Goal: Task Accomplishment & Management: Complete application form

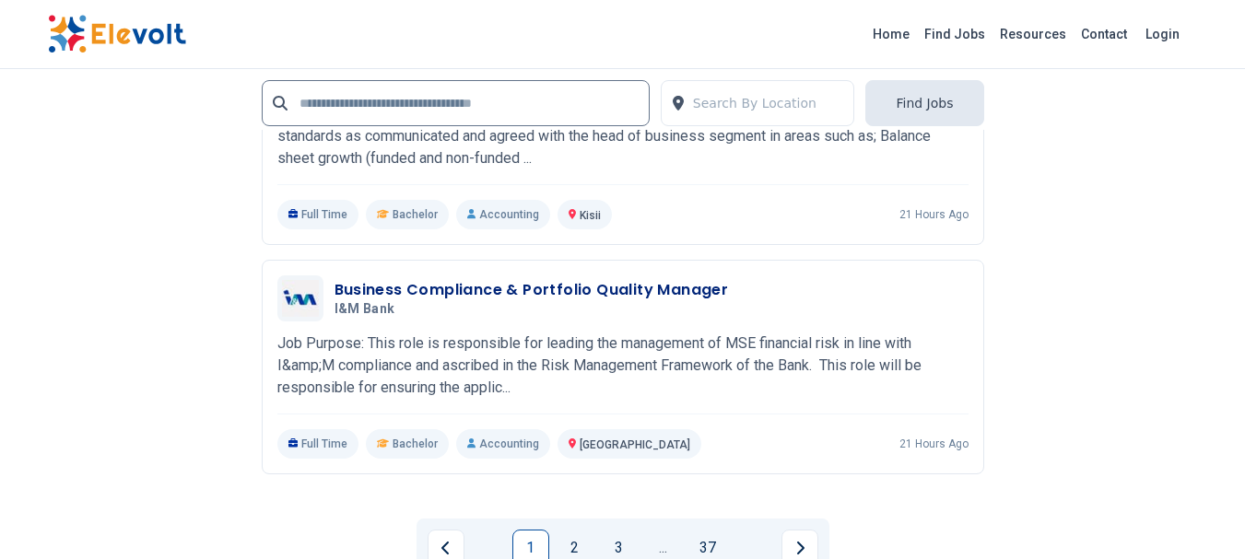
scroll to position [4499, 0]
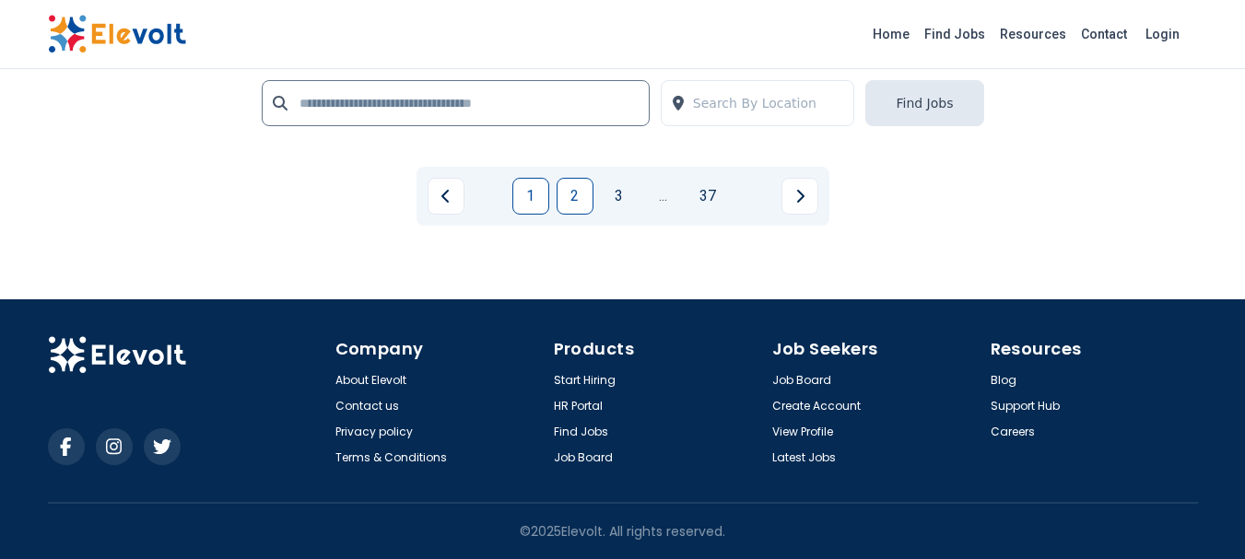
click at [575, 197] on link "2" at bounding box center [575, 196] width 37 height 37
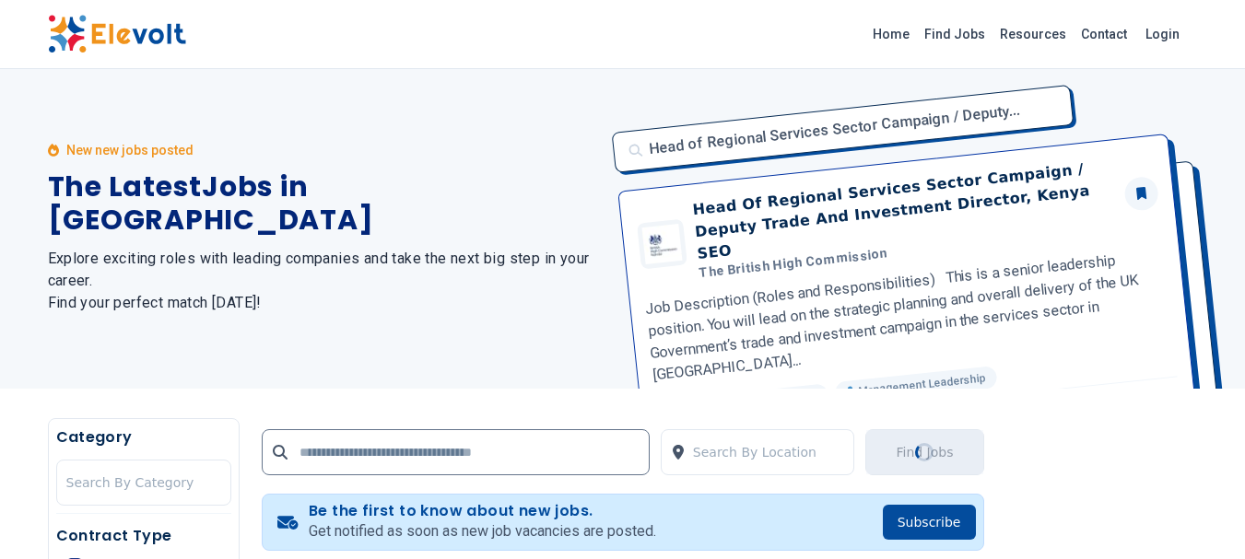
scroll to position [0, 0]
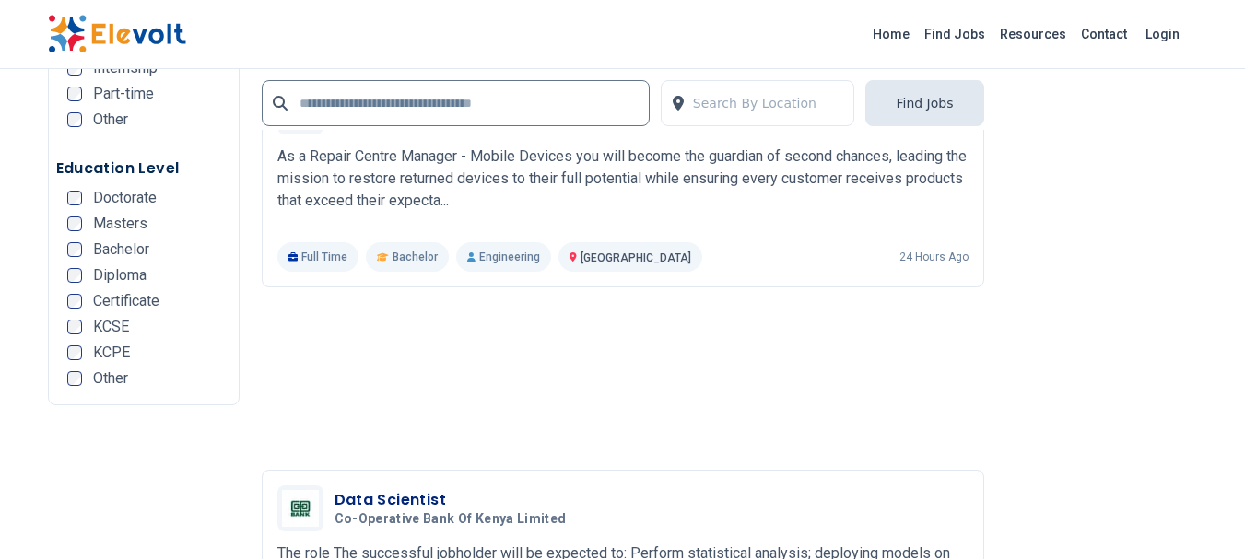
scroll to position [4147, 0]
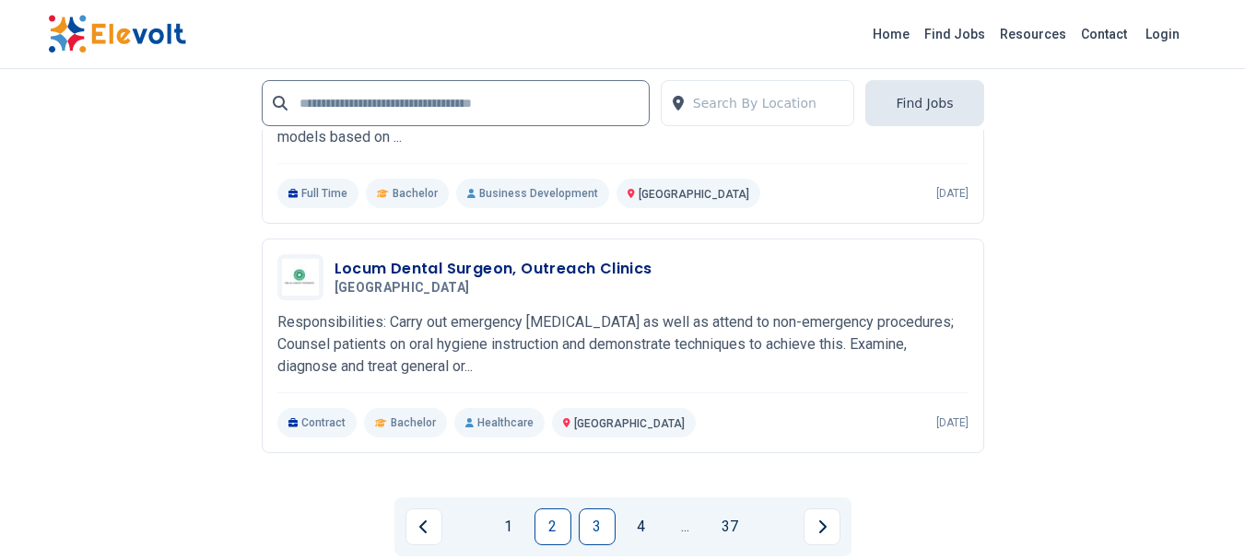
click at [590, 521] on link "3" at bounding box center [597, 527] width 37 height 37
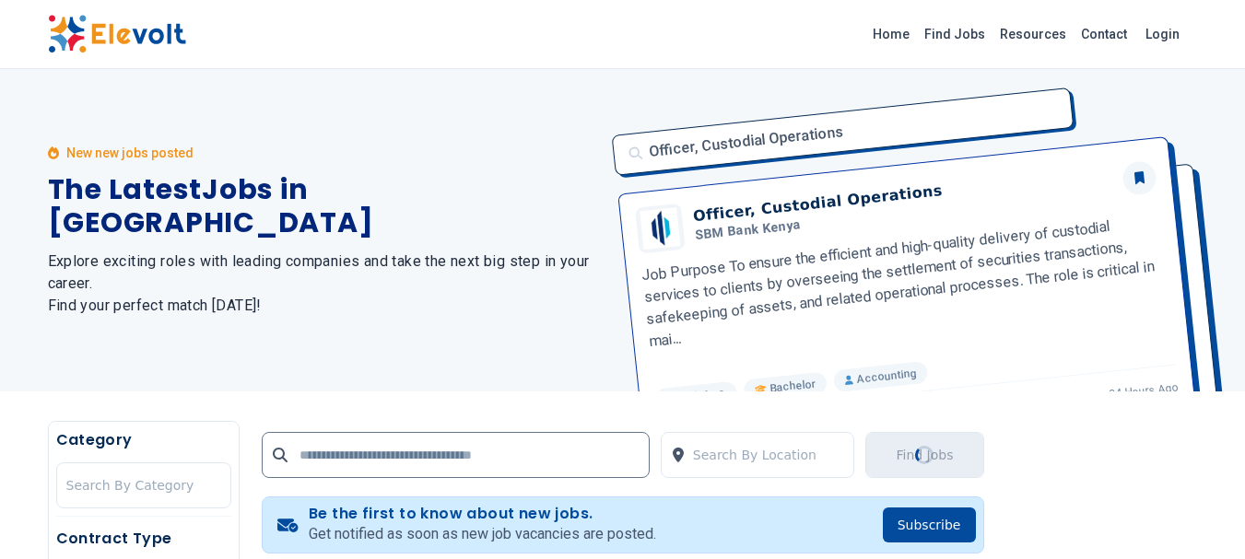
scroll to position [461, 0]
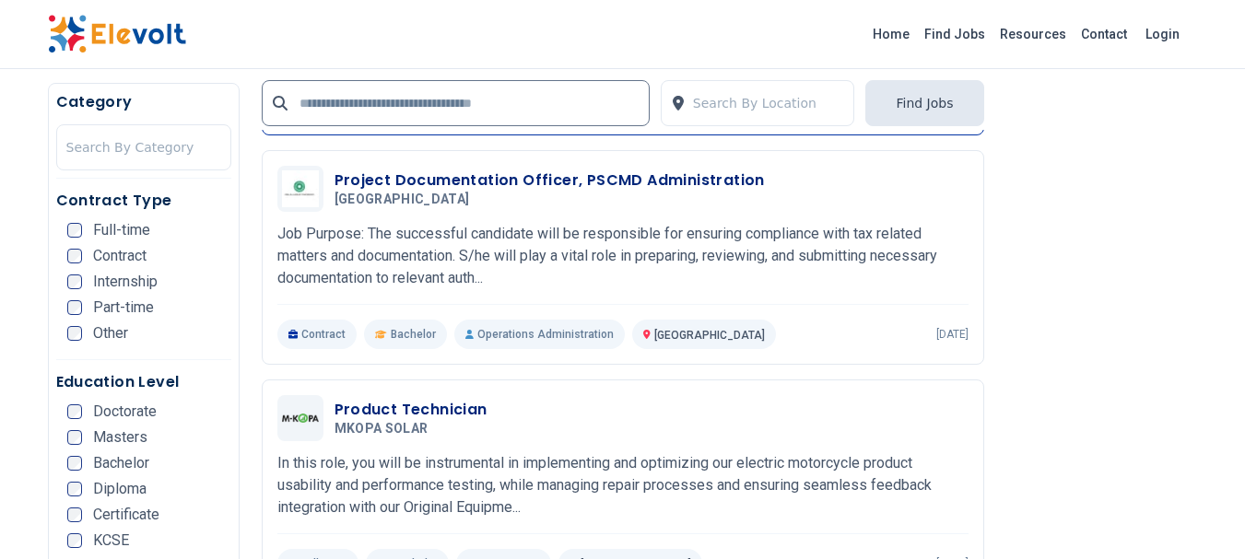
scroll to position [1382, 0]
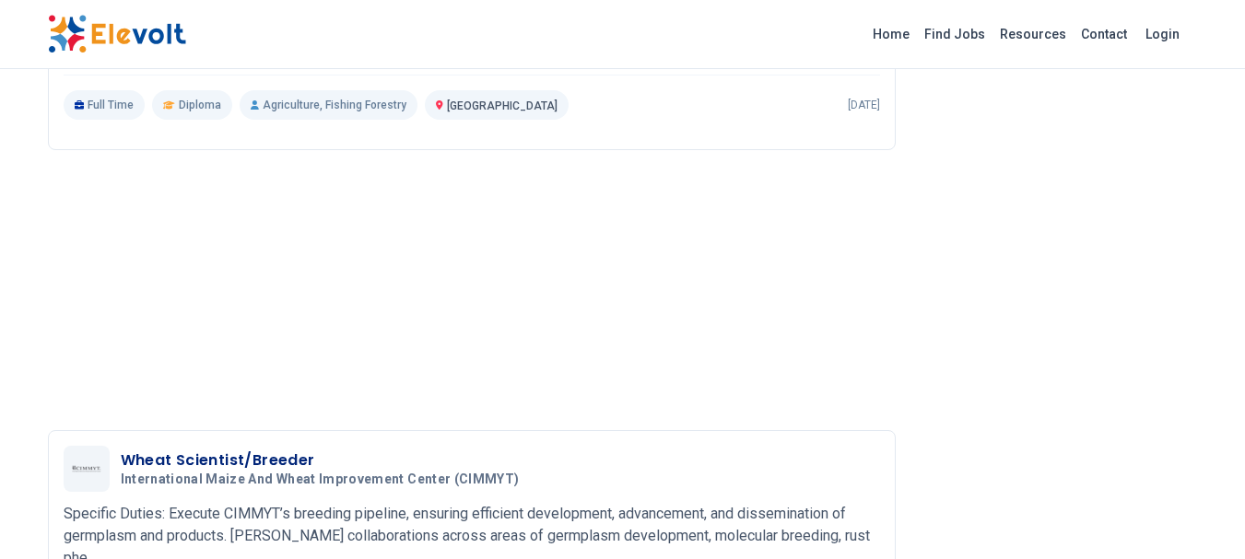
scroll to position [2304, 0]
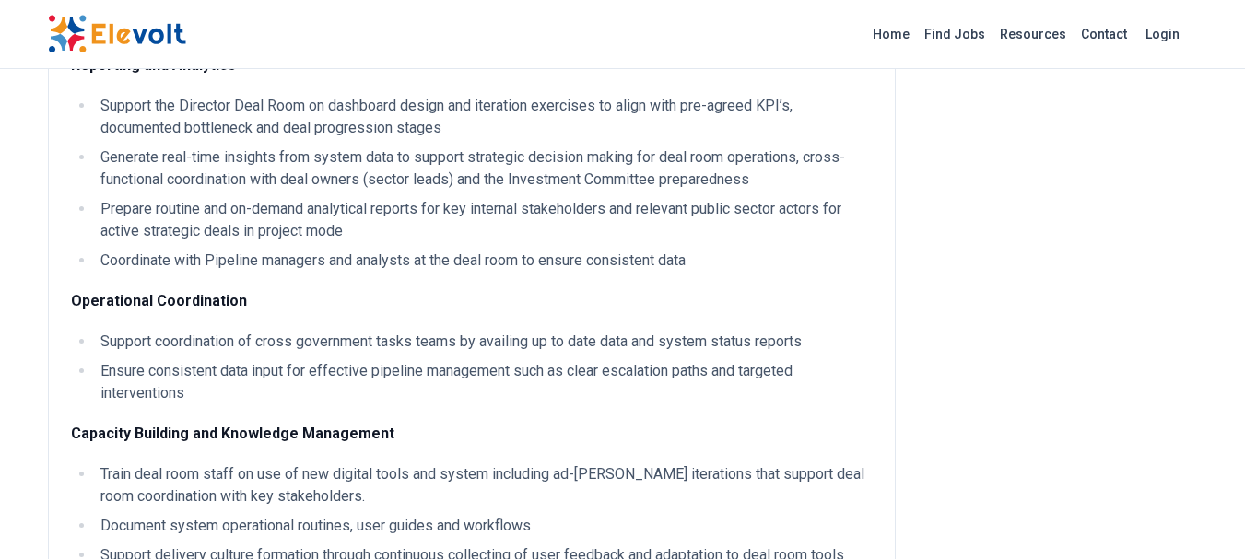
scroll to position [922, 0]
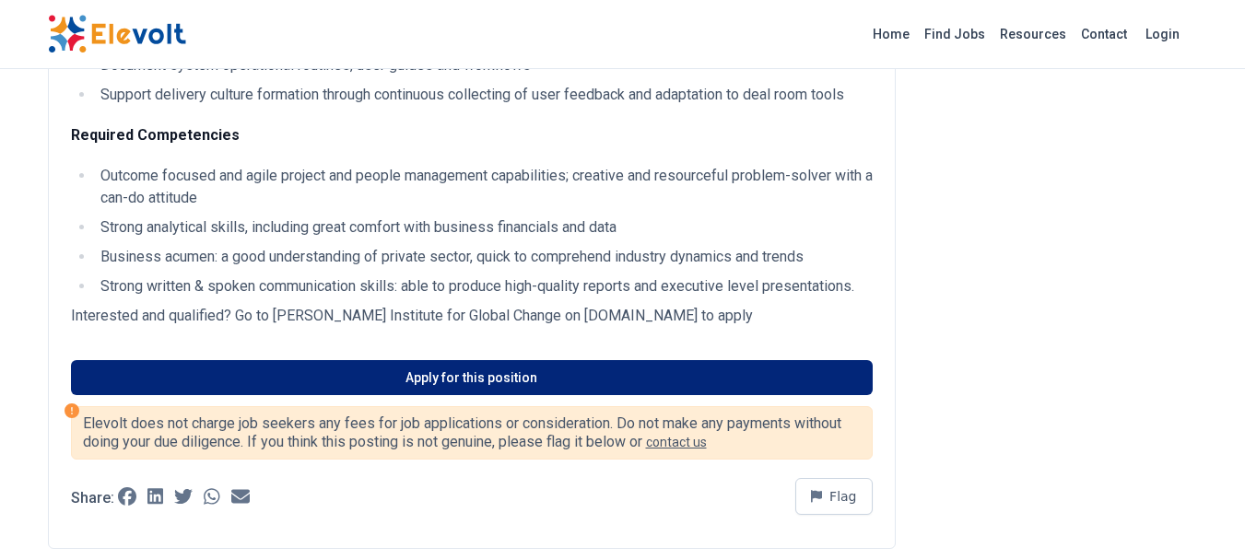
click at [403, 395] on link "Apply for this position" at bounding box center [472, 377] width 802 height 35
